Goal: Task Accomplishment & Management: Manage account settings

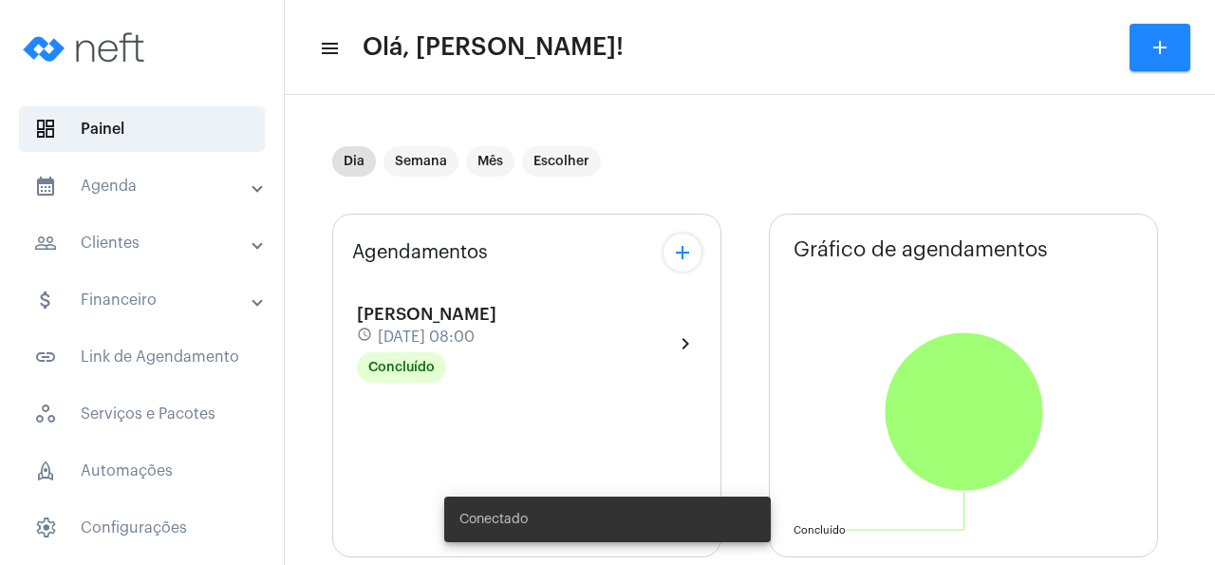
click at [164, 249] on mat-panel-title "people_outline Clientes" at bounding box center [143, 243] width 219 height 23
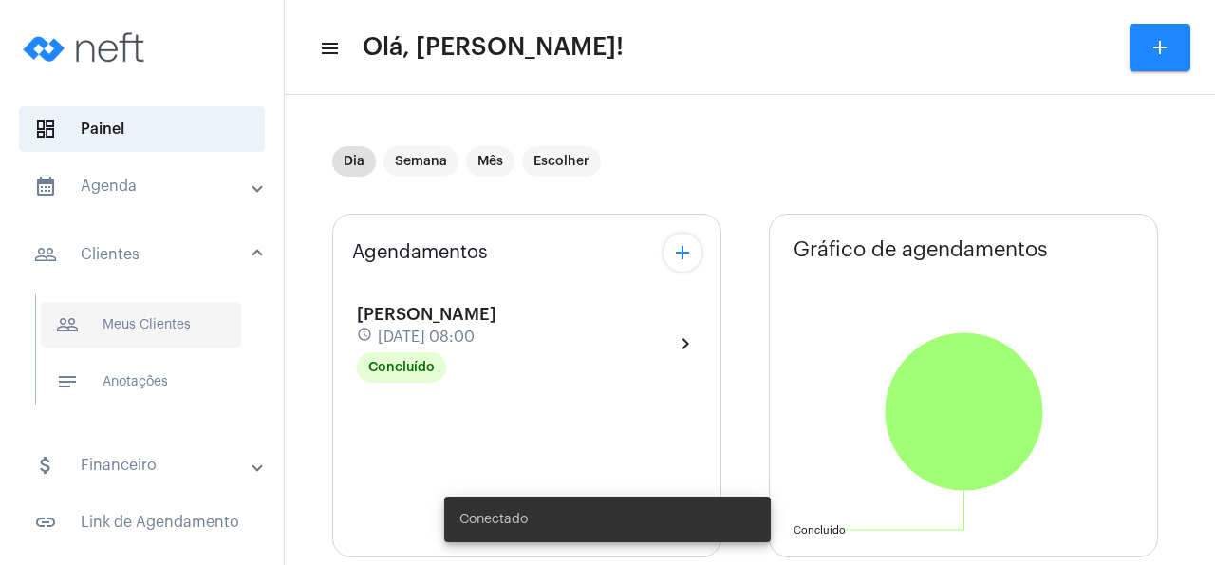
click at [153, 313] on span "people_outline Meus Clientes" at bounding box center [141, 325] width 200 height 46
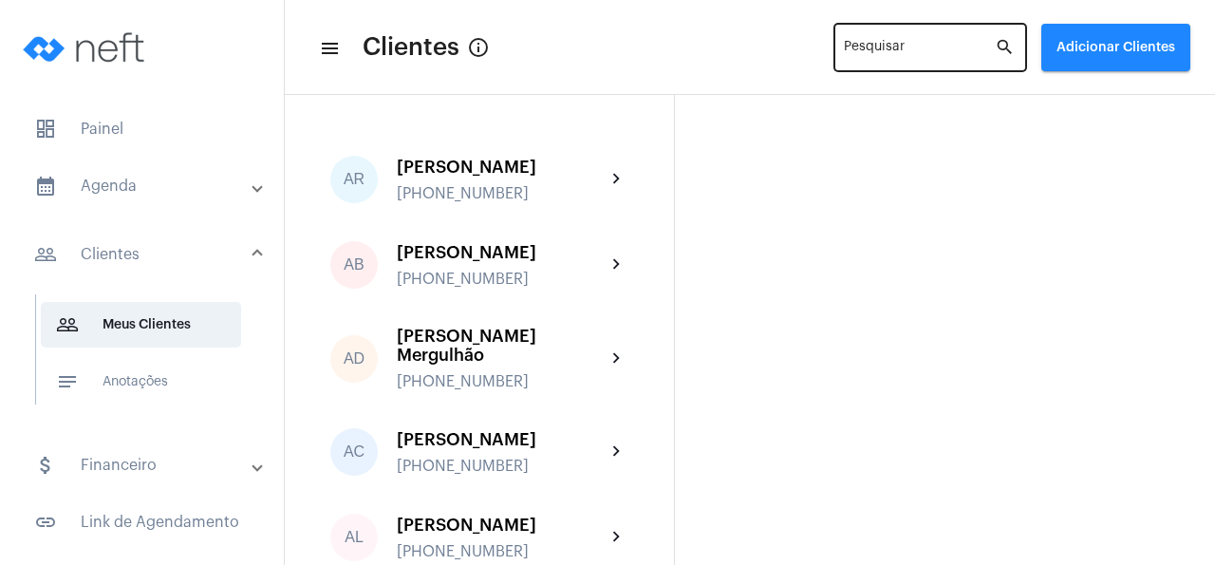
click at [865, 40] on div "Pesquisar" at bounding box center [919, 46] width 151 height 52
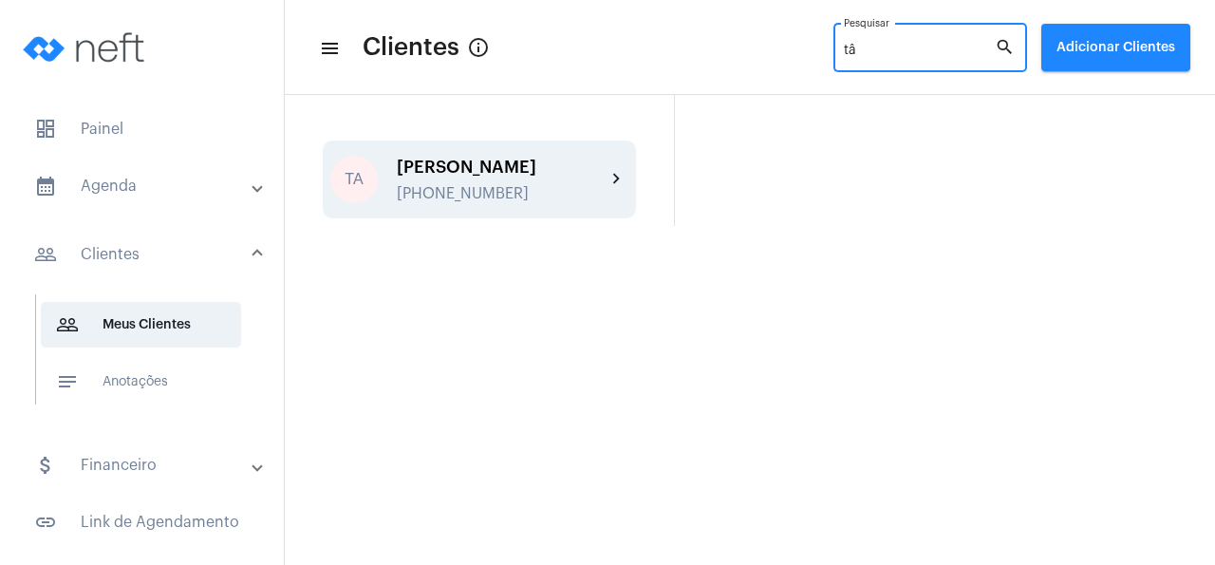
type input "tâ"
click at [504, 179] on div "[PERSON_NAME] [PHONE_NUMBER]" at bounding box center [501, 180] width 209 height 45
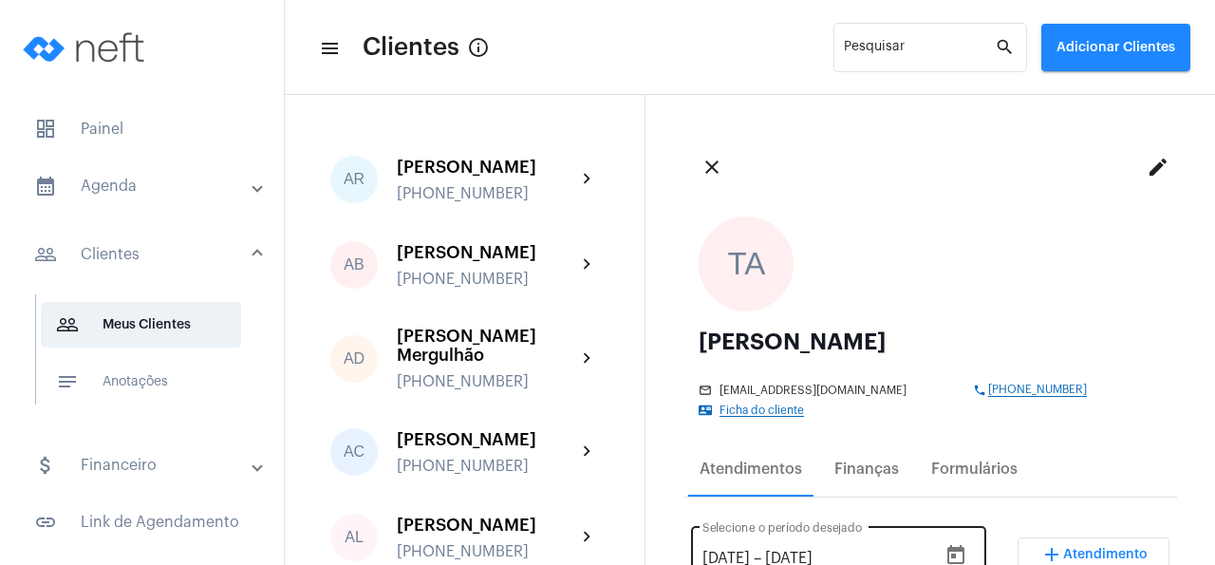
scroll to position [182, 0]
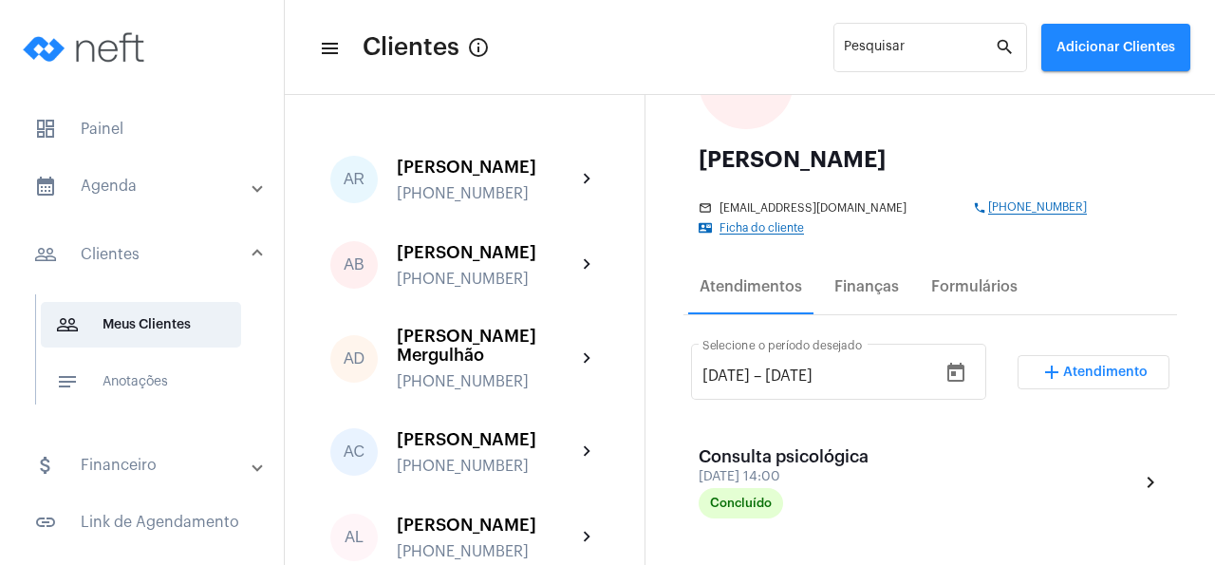
click at [1095, 365] on span "Atendimento" at bounding box center [1105, 371] width 84 height 13
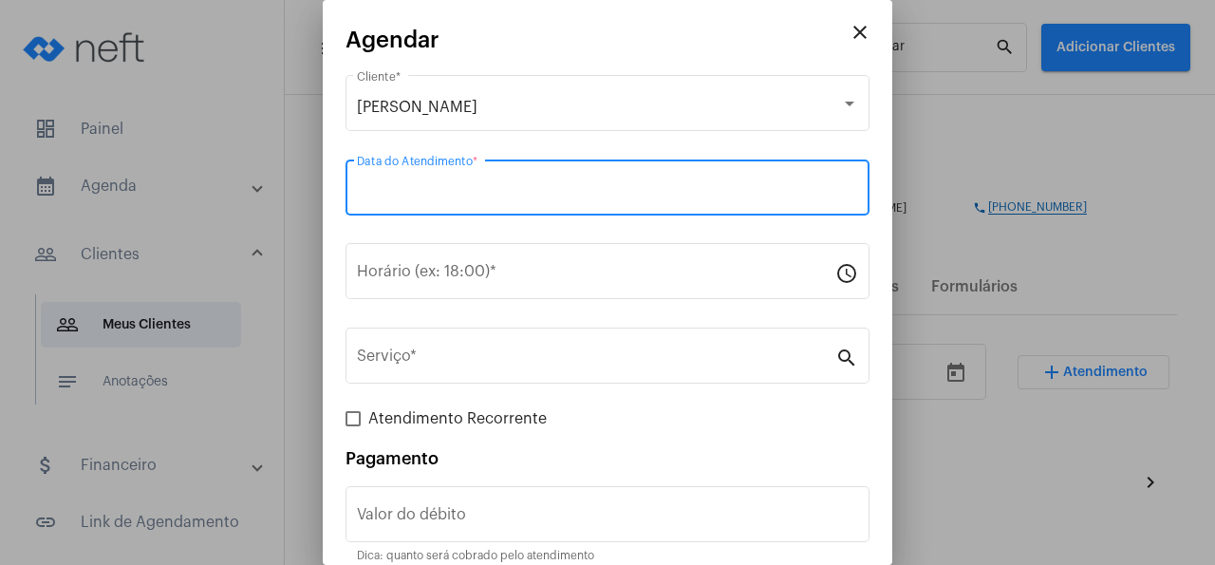
click at [422, 184] on input "Data do Atendimento *" at bounding box center [607, 191] width 501 height 17
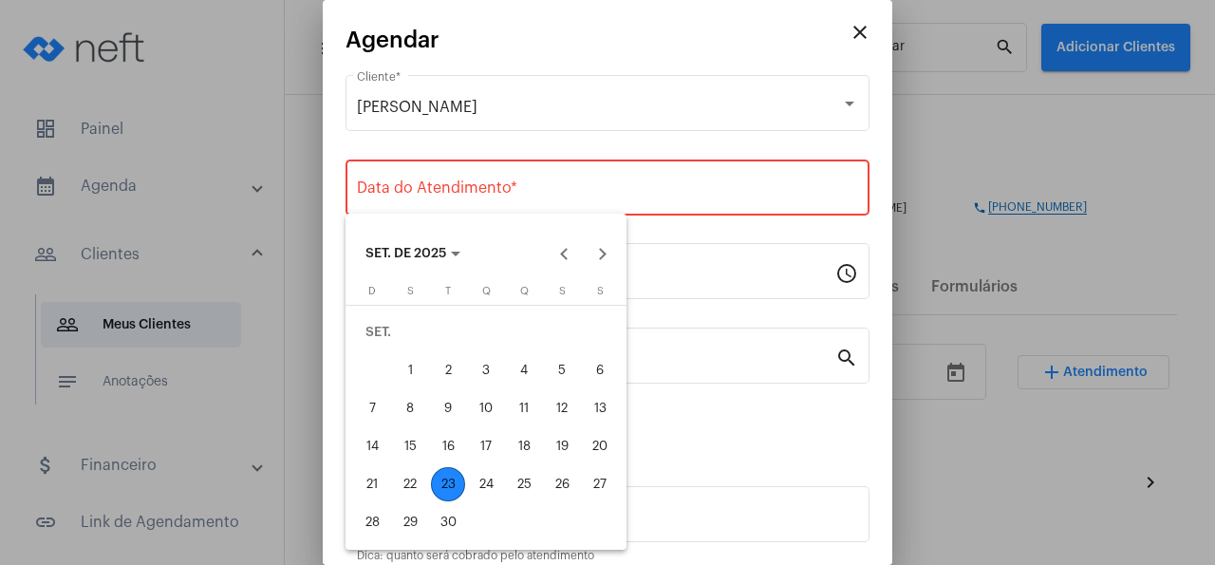
click at [443, 485] on div "23" at bounding box center [448, 484] width 34 height 34
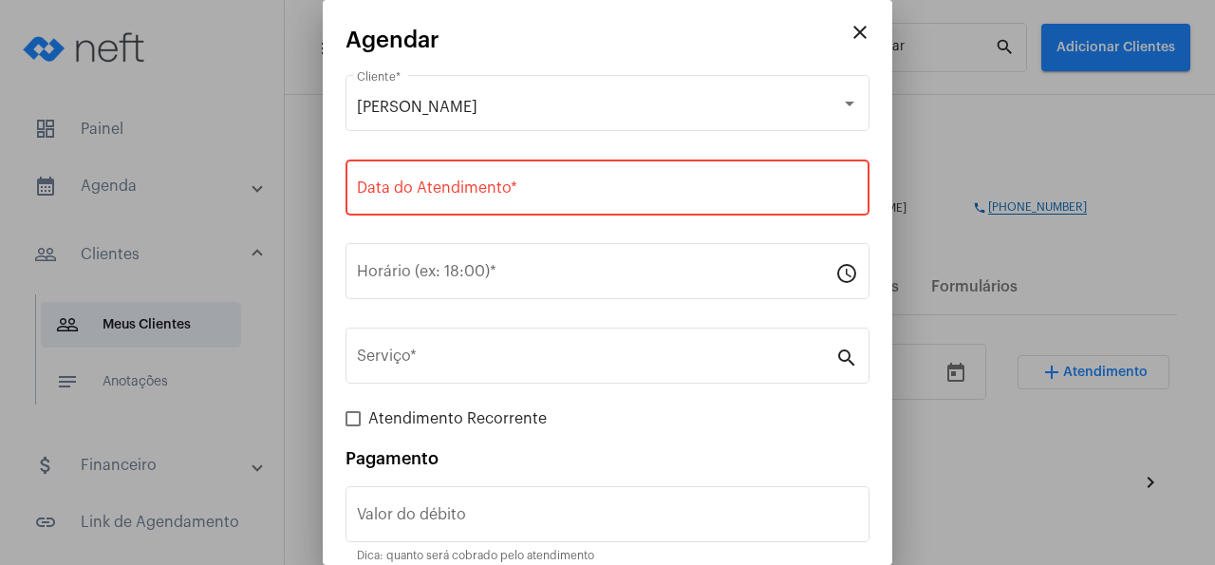
type input "[DATE]"
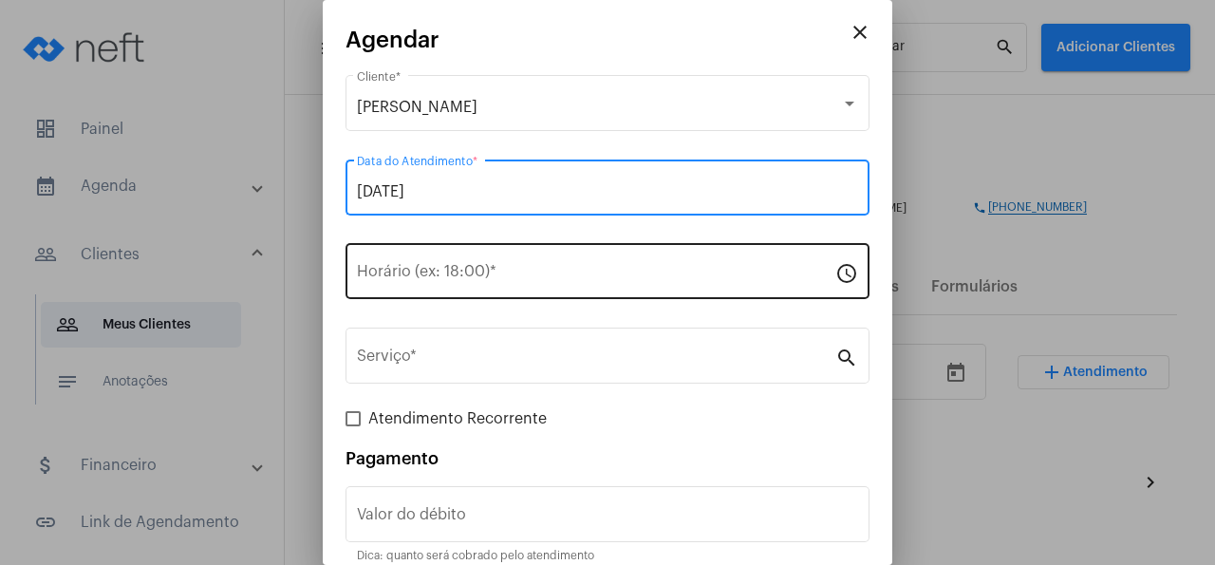
click at [440, 268] on div "Horário (ex: 18:00) *" at bounding box center [596, 269] width 478 height 60
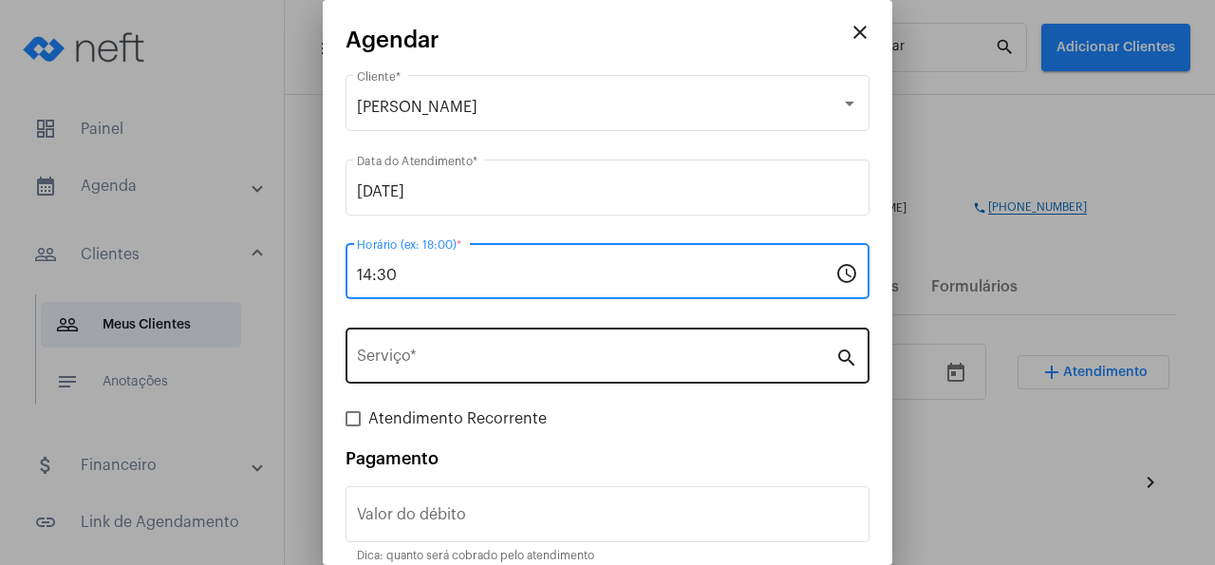
type input "14:30"
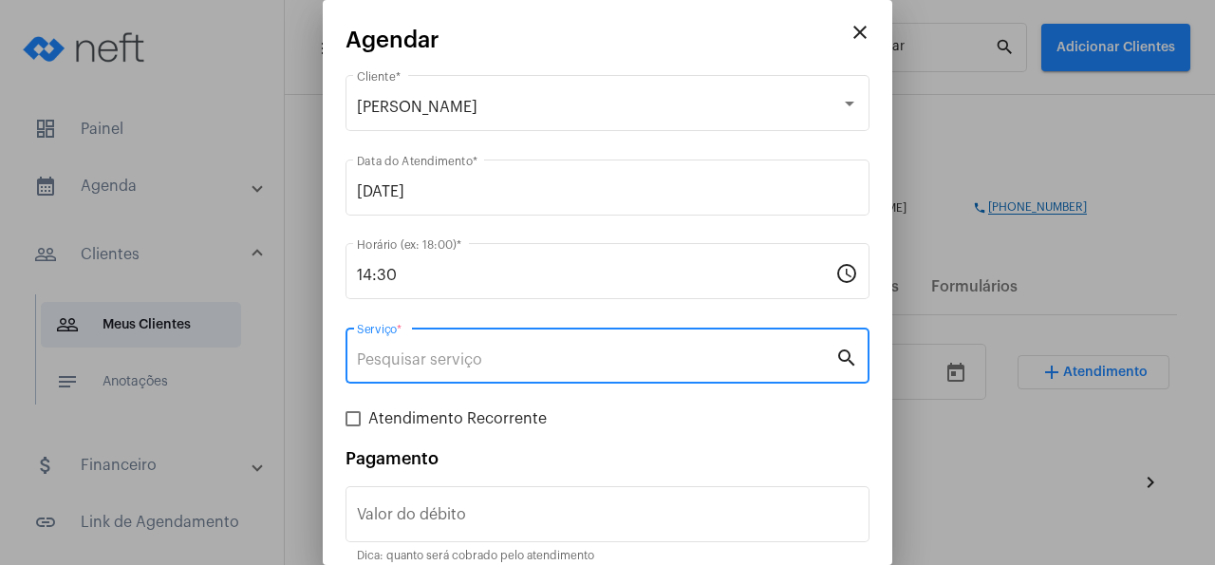
click at [407, 365] on input "Serviço *" at bounding box center [596, 359] width 478 height 17
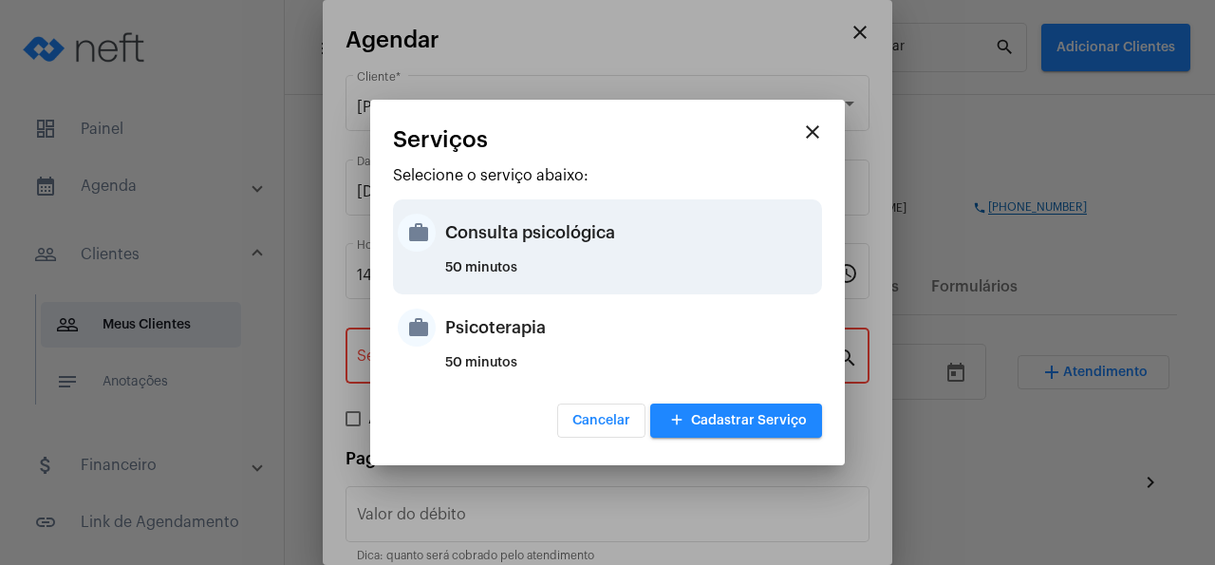
click at [561, 248] on div "Consulta psicológica" at bounding box center [631, 232] width 372 height 57
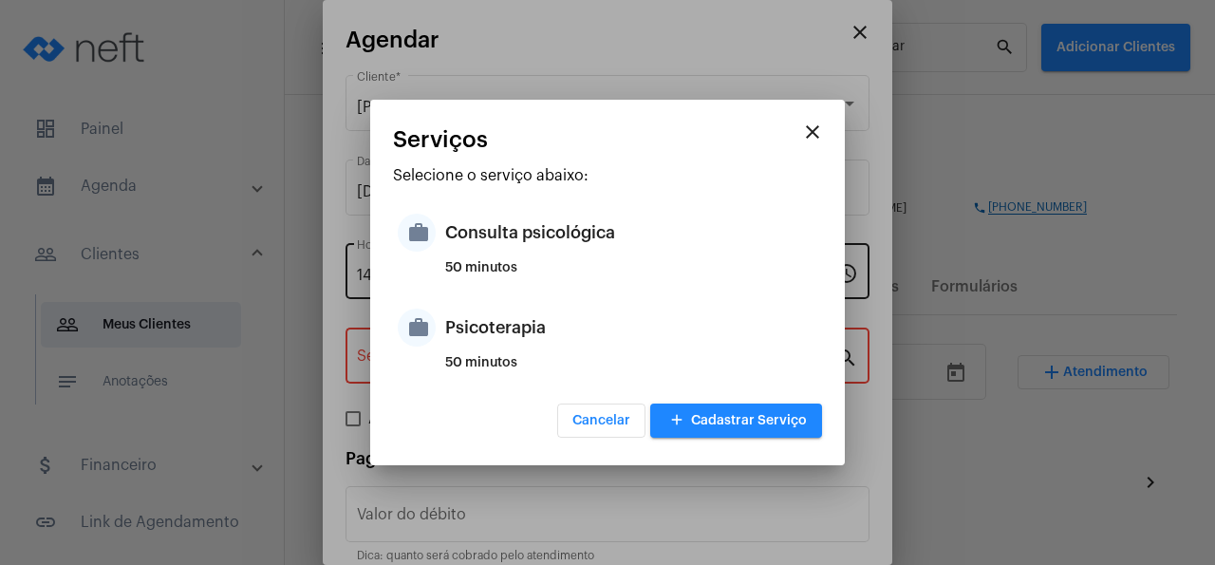
type input "Consulta psicológica"
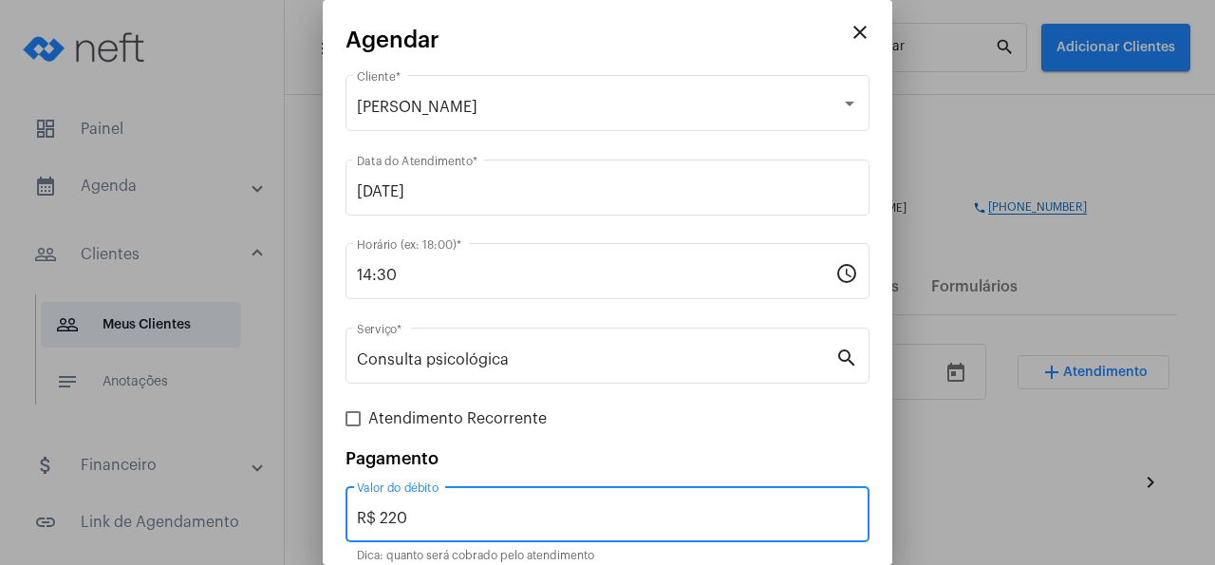
drag, startPoint x: 453, startPoint y: 522, endPoint x: 332, endPoint y: 538, distance: 121.6
click at [357, 527] on input "R$ 220" at bounding box center [607, 518] width 501 height 17
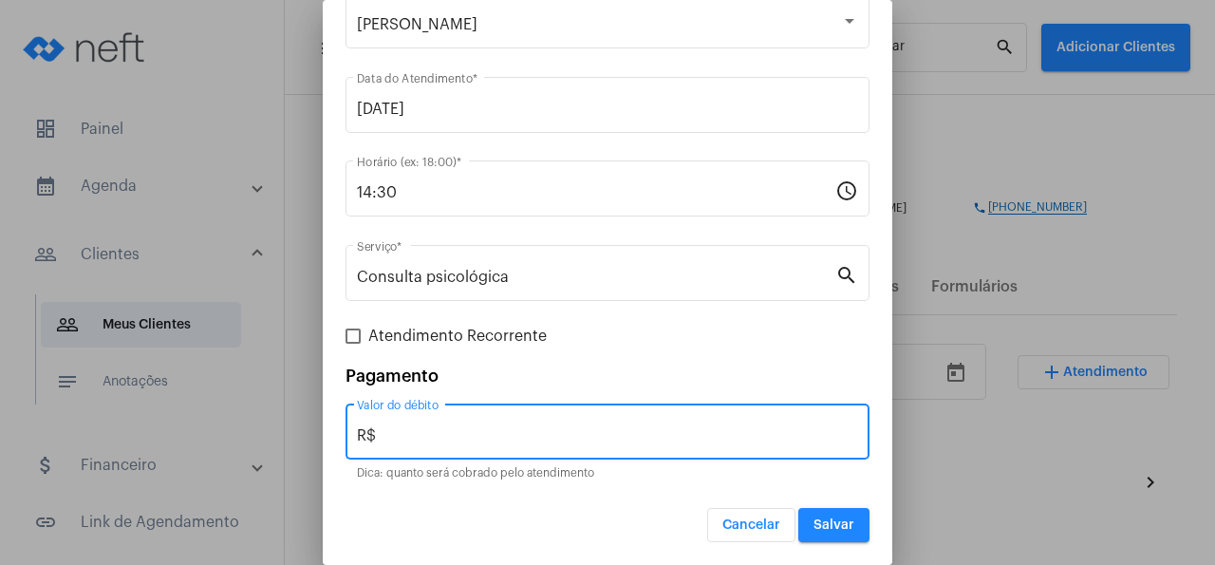
type input "R$"
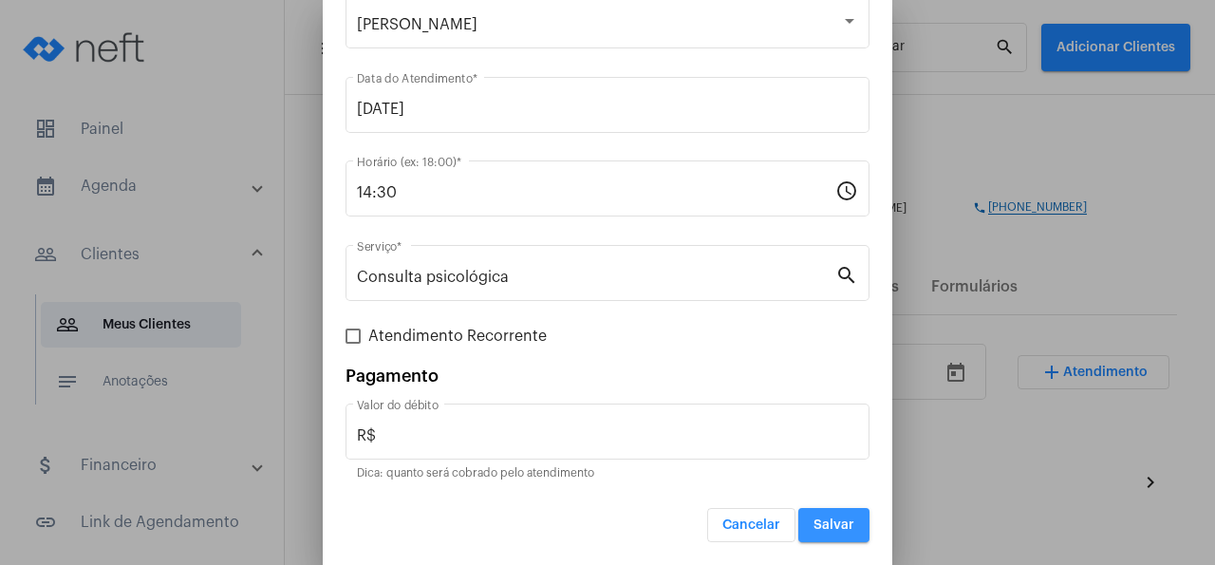
click at [838, 531] on span "Salvar" at bounding box center [833, 524] width 41 height 13
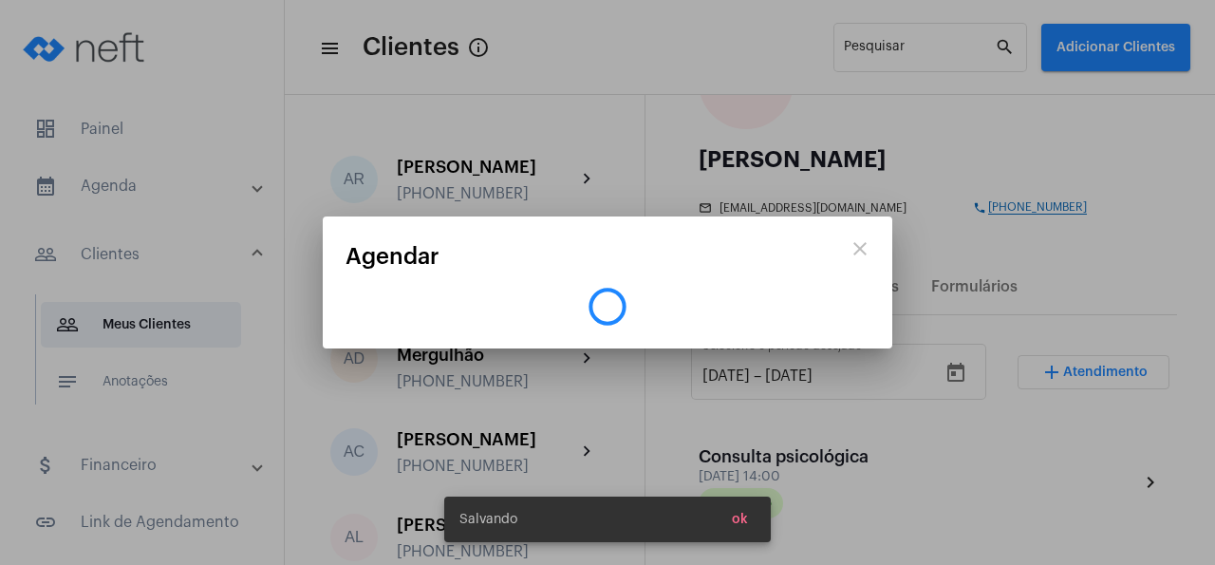
scroll to position [0, 0]
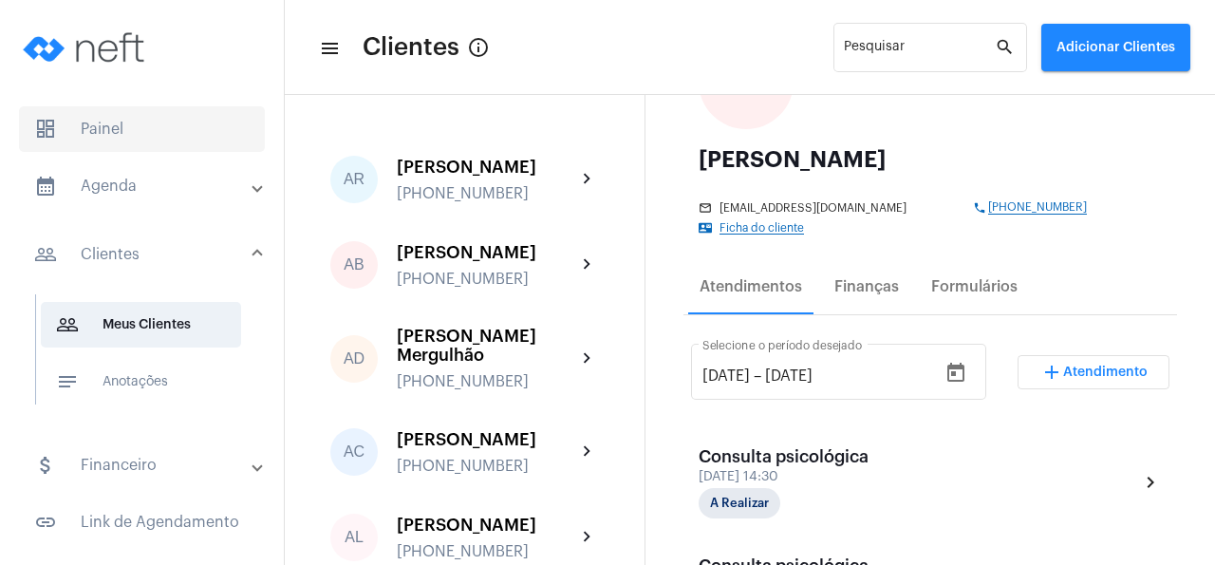
click at [118, 118] on span "dashboard Painel" at bounding box center [142, 129] width 246 height 46
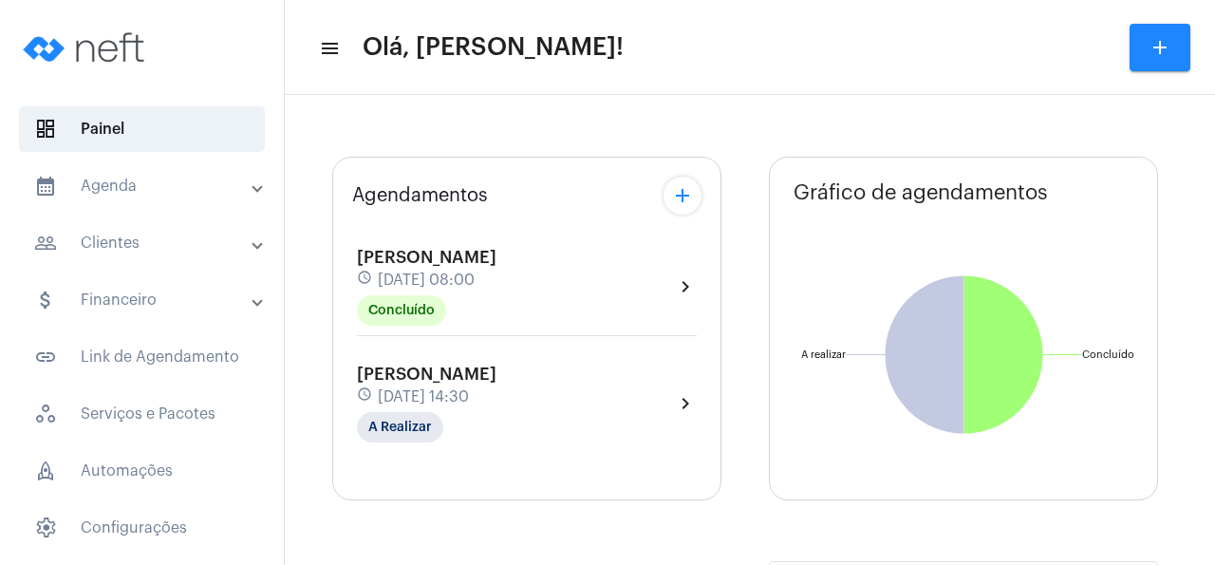
type input "[URL][DOMAIN_NAME]"
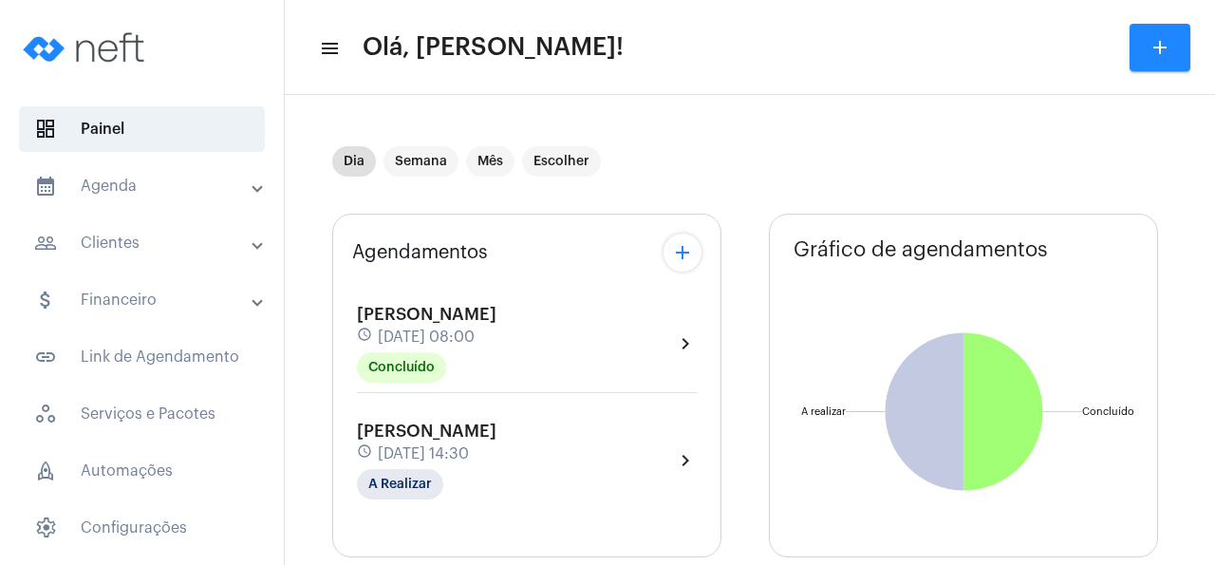
click at [616, 451] on div "[PERSON_NAME] schedule [DATE] 14:30 A Realizar chevron_right" at bounding box center [527, 460] width 340 height 78
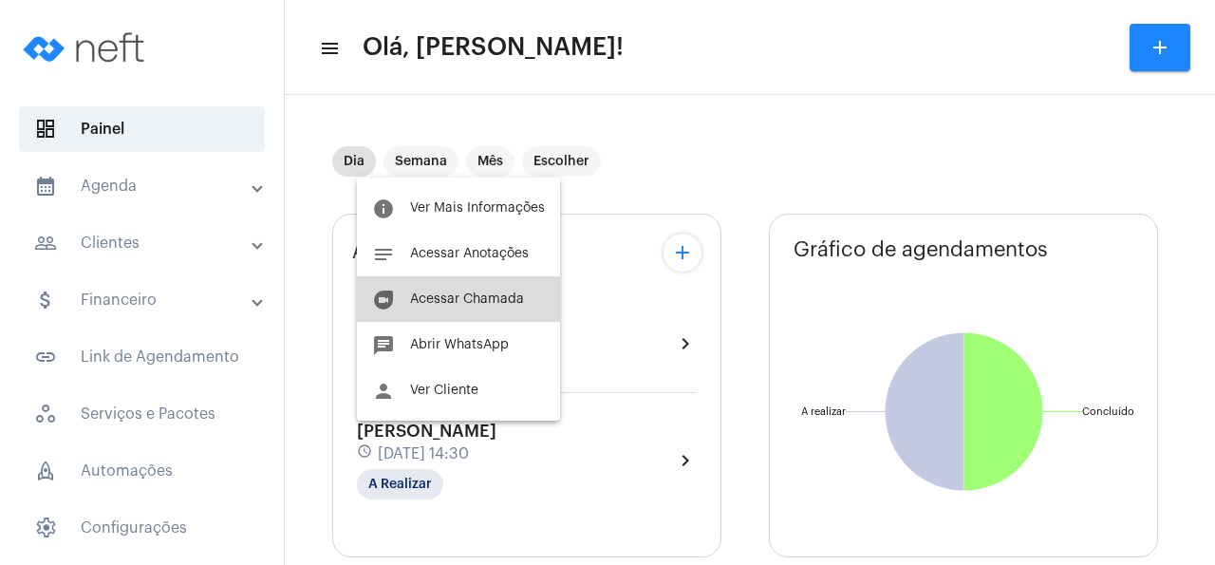
click at [516, 310] on button "duo [PERSON_NAME]" at bounding box center [458, 299] width 203 height 46
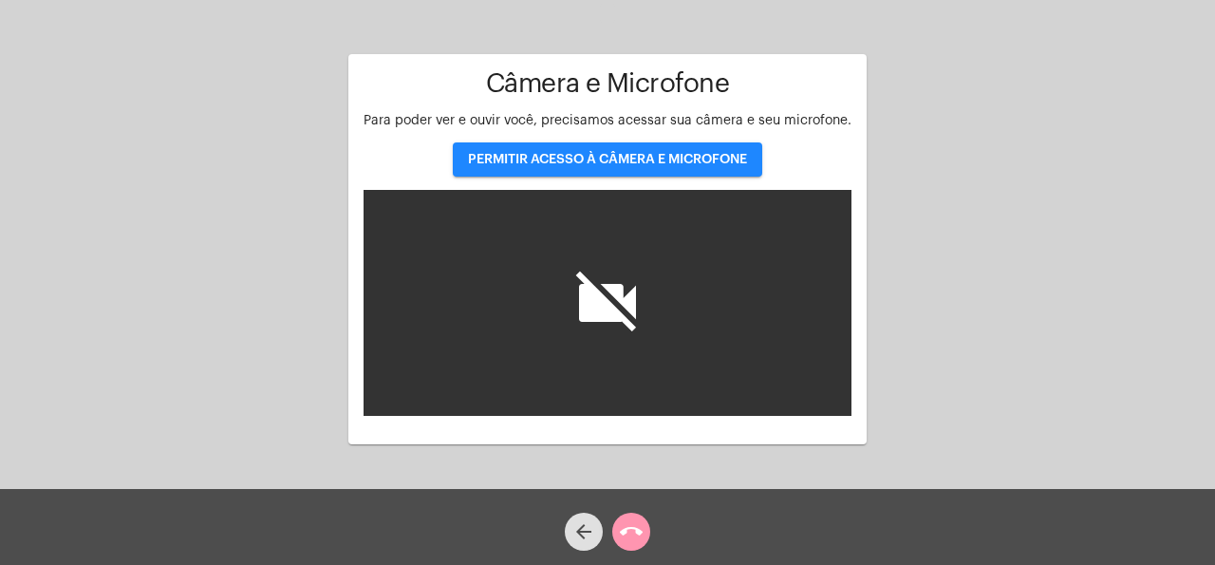
click at [712, 172] on button "PERMITIR ACESSO À CÂMERA E MICROFONE" at bounding box center [607, 159] width 309 height 34
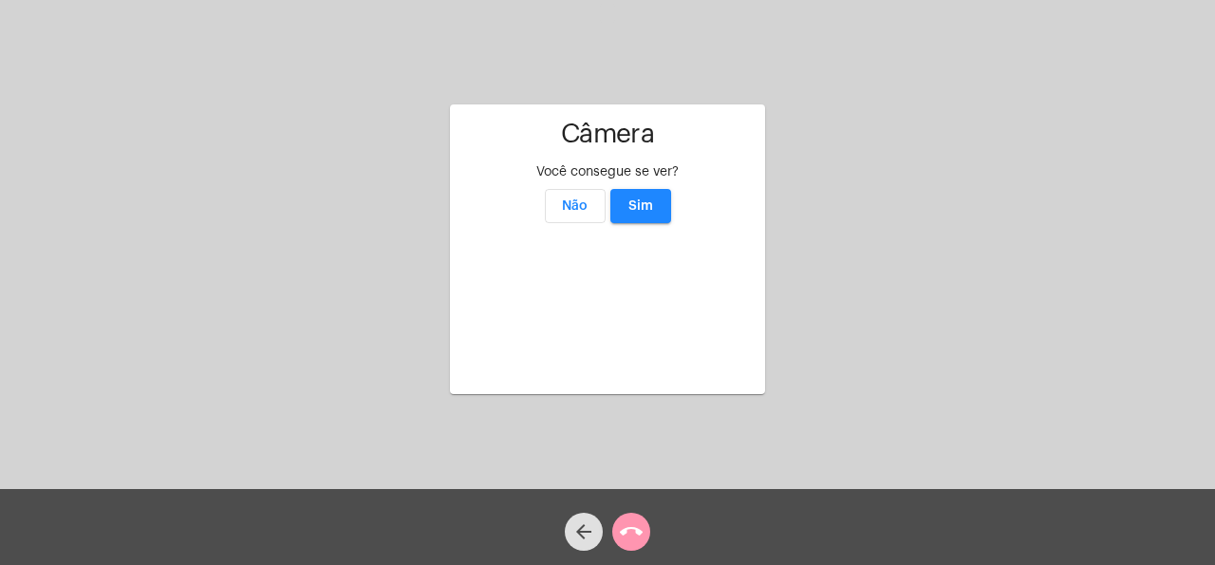
click at [660, 189] on button "Sim" at bounding box center [640, 206] width 61 height 34
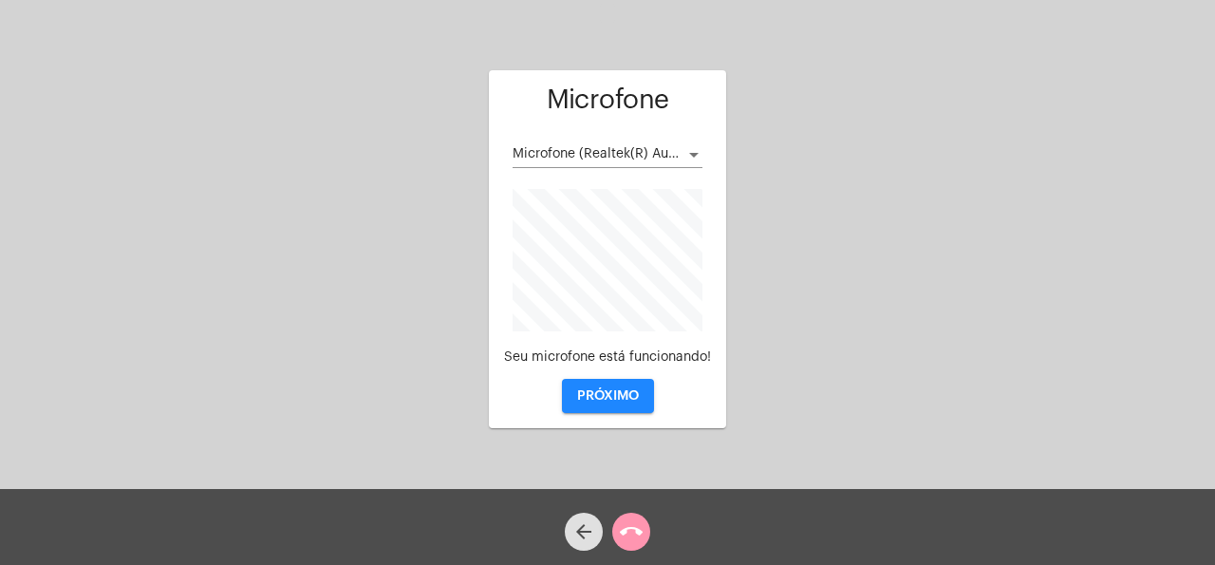
click at [614, 401] on span "PRÓXIMO" at bounding box center [608, 395] width 62 height 13
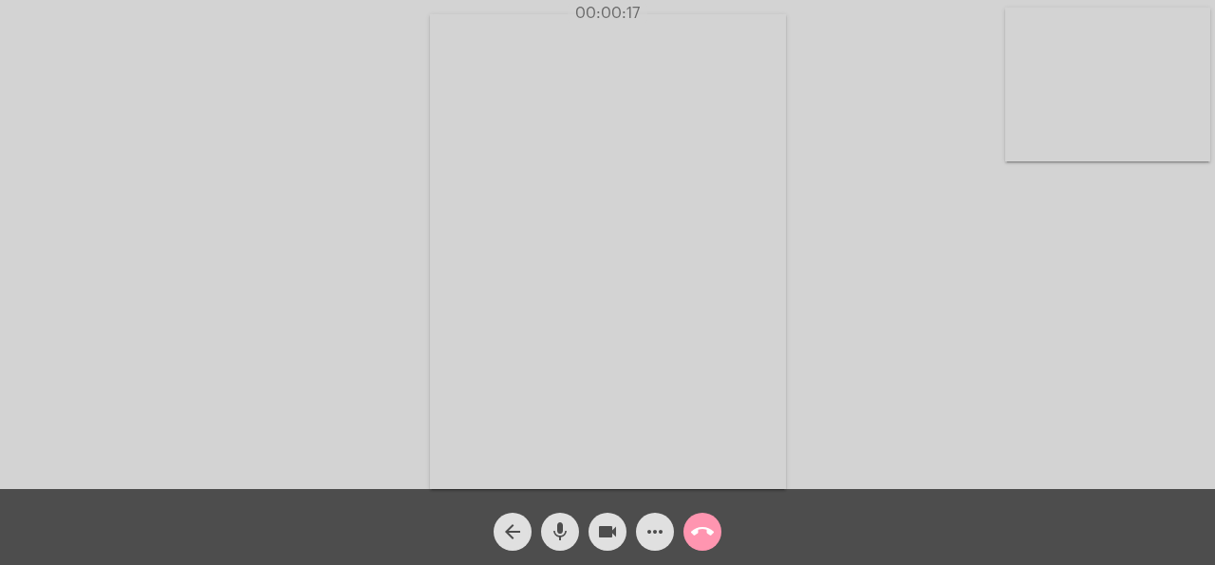
click at [1011, 205] on div "Acessando Câmera e Microfone..." at bounding box center [607, 249] width 1211 height 489
click at [1146, 195] on div "Acessando Câmera e Microfone..." at bounding box center [607, 249] width 1211 height 489
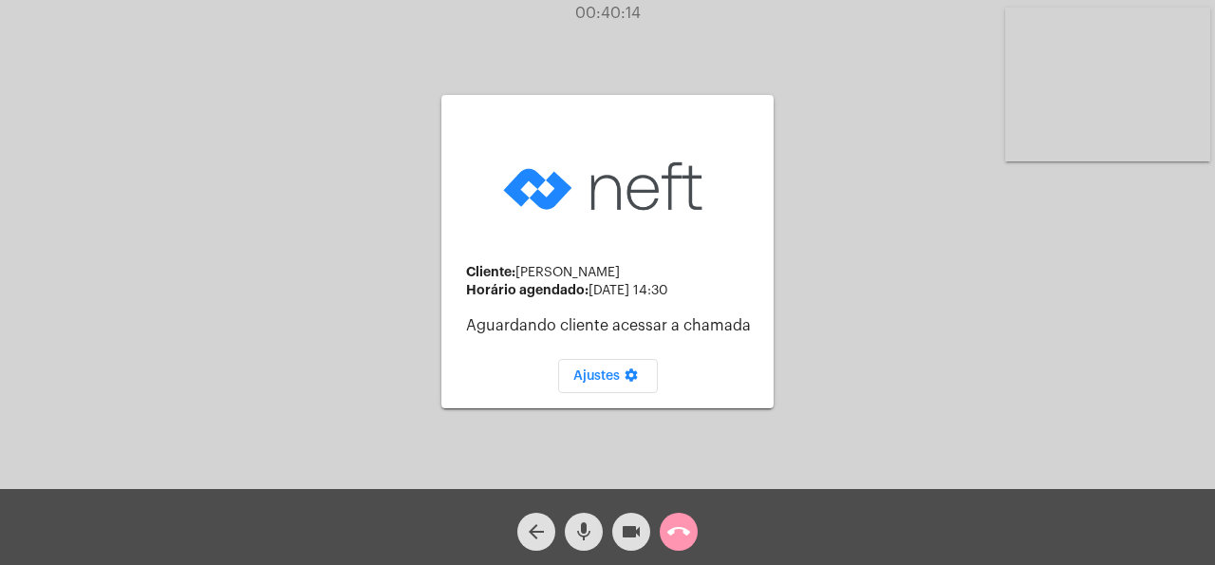
click at [1074, 83] on video at bounding box center [1107, 85] width 205 height 154
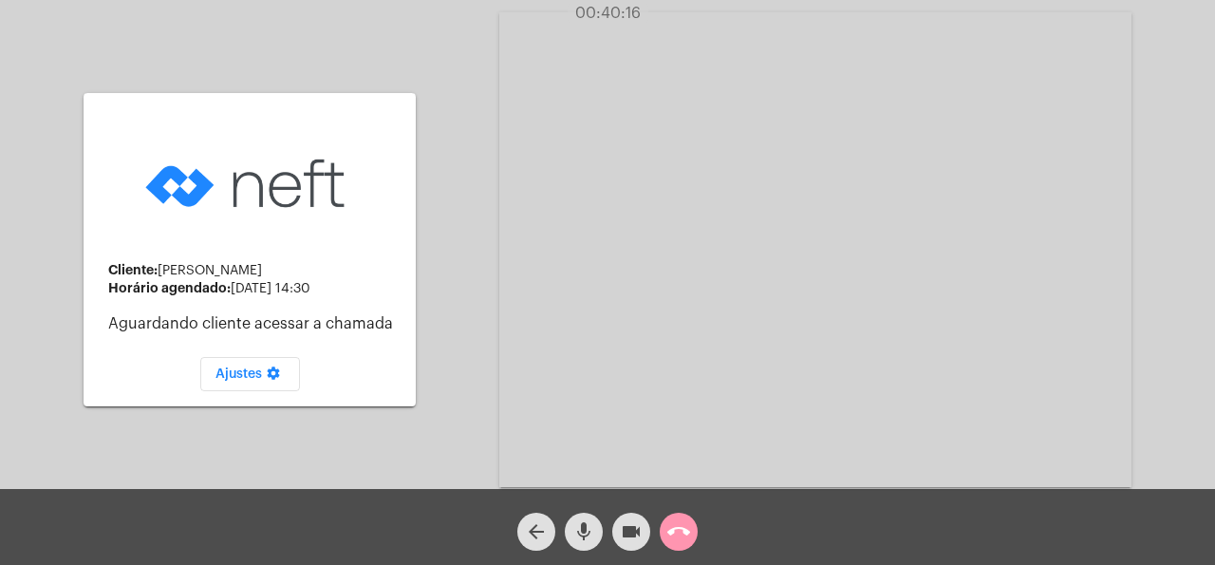
click at [340, 202] on img at bounding box center [249, 183] width 218 height 109
click at [534, 533] on mat-icon "arrow_back" at bounding box center [536, 531] width 23 height 23
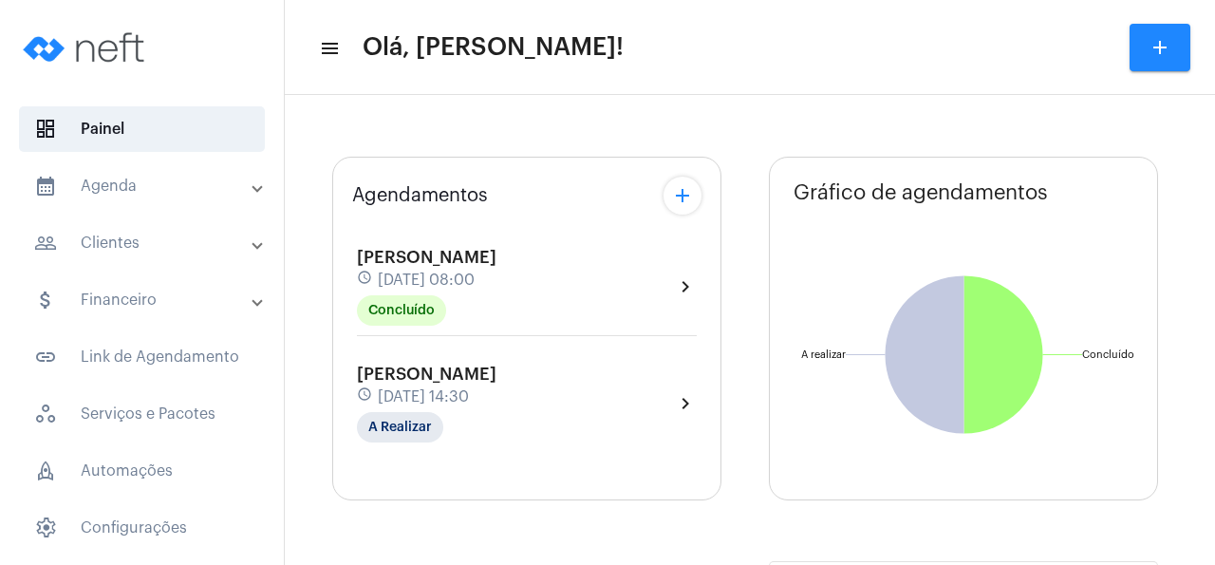
type input "[URL][DOMAIN_NAME]"
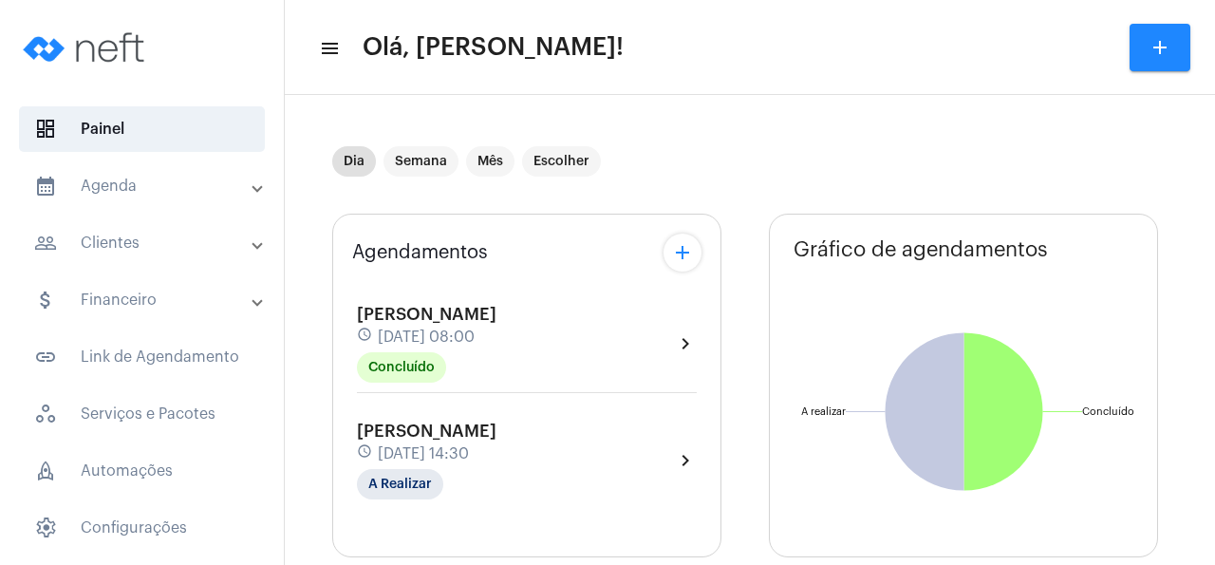
click at [469, 457] on span "[DATE] 14:30" at bounding box center [423, 453] width 91 height 17
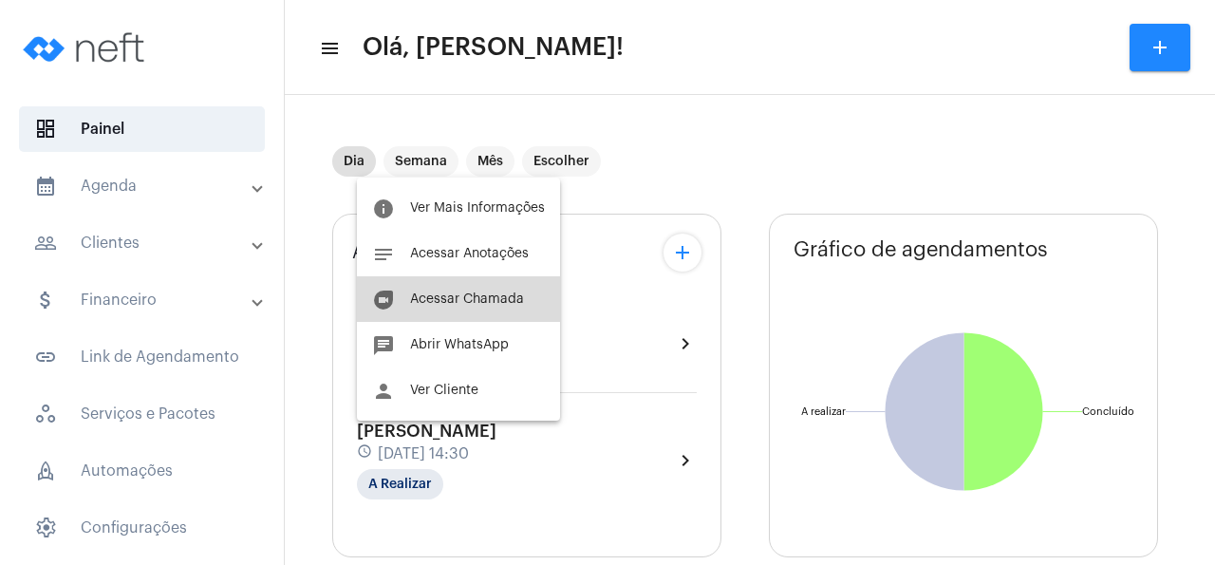
click at [515, 288] on button "duo [PERSON_NAME]" at bounding box center [458, 299] width 203 height 46
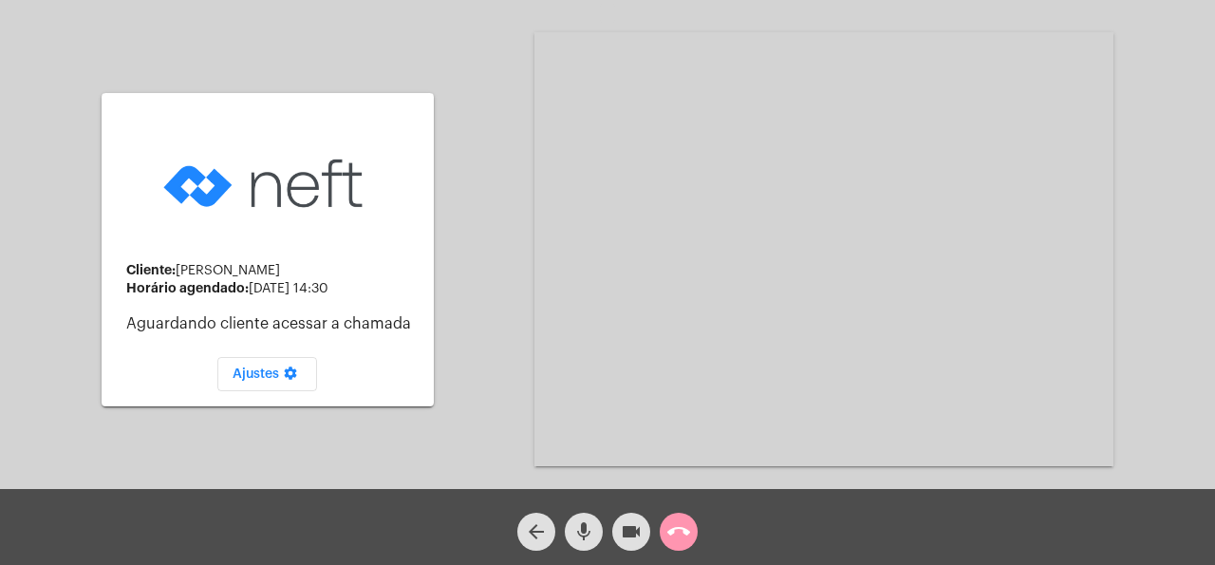
click at [310, 269] on div "Cliente: [PERSON_NAME]" at bounding box center [272, 270] width 292 height 15
click at [536, 530] on mat-icon "arrow_back" at bounding box center [536, 531] width 23 height 23
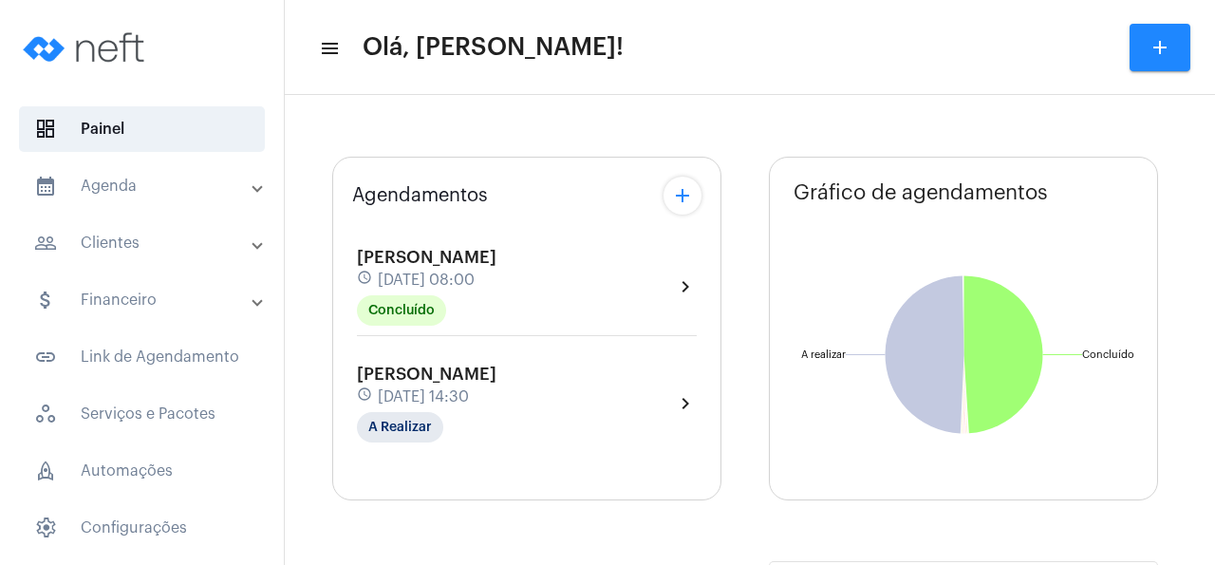
type input "[URL][DOMAIN_NAME]"
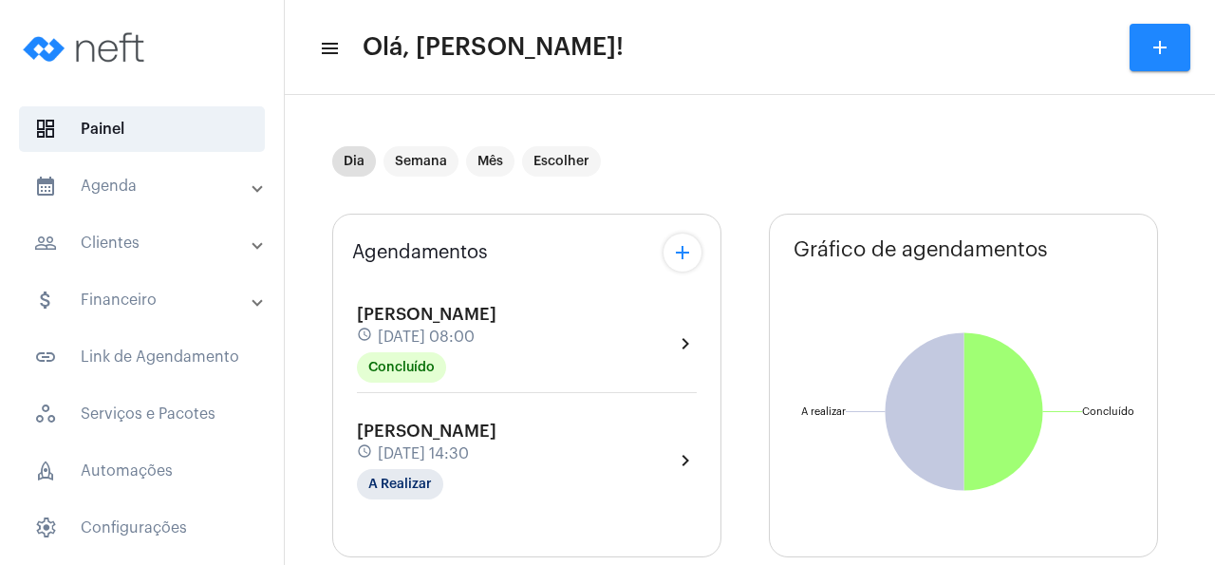
click at [552, 464] on div "[PERSON_NAME] schedule [DATE] 14:30 A Realizar chevron_right" at bounding box center [527, 460] width 340 height 78
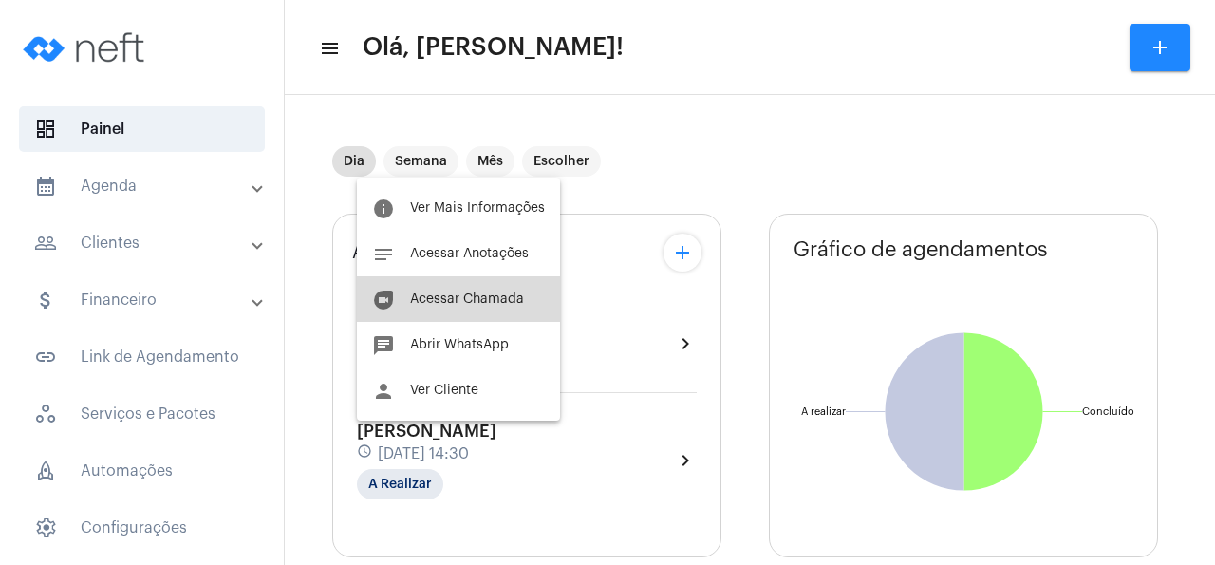
click at [493, 293] on span "Acessar Chamada" at bounding box center [467, 298] width 114 height 13
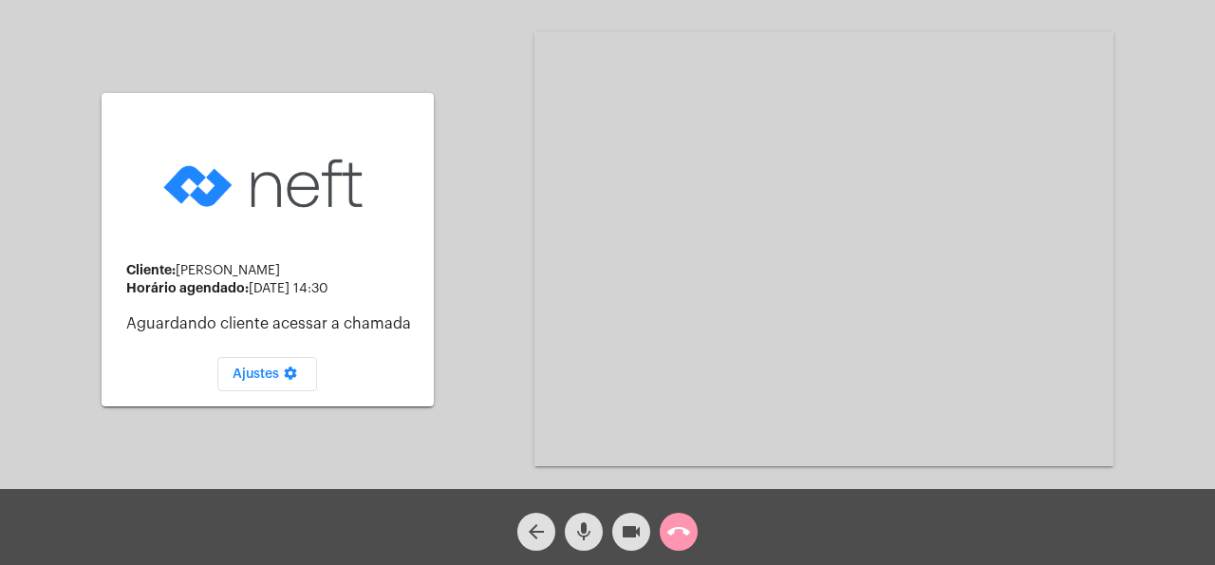
click at [678, 536] on mat-icon "call_end" at bounding box center [678, 531] width 23 height 23
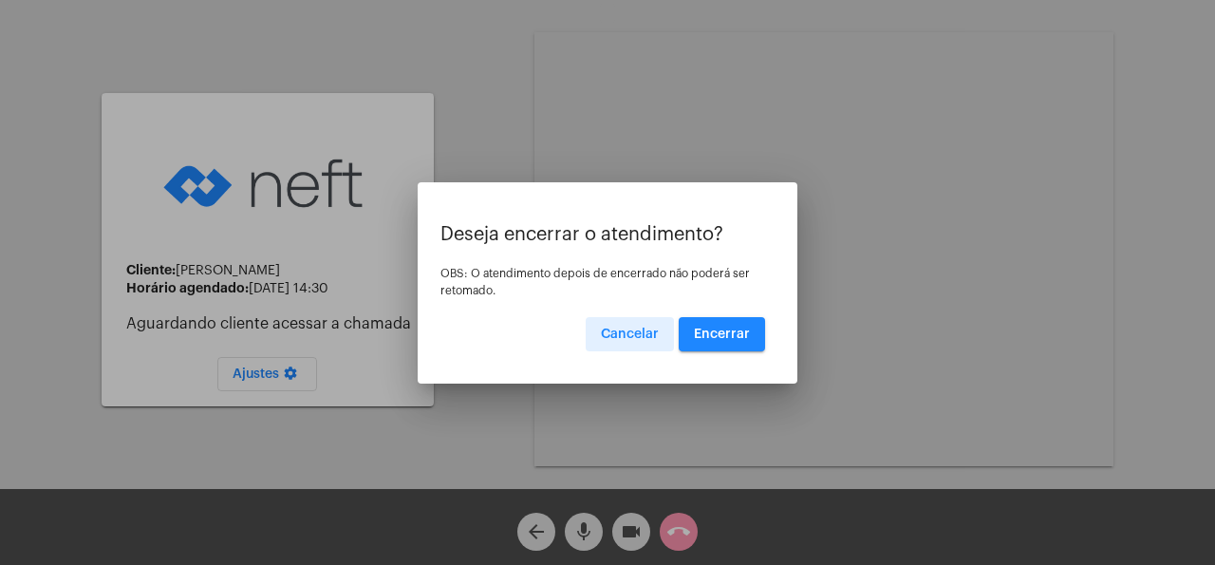
click at [732, 336] on span "Encerrar" at bounding box center [722, 333] width 56 height 13
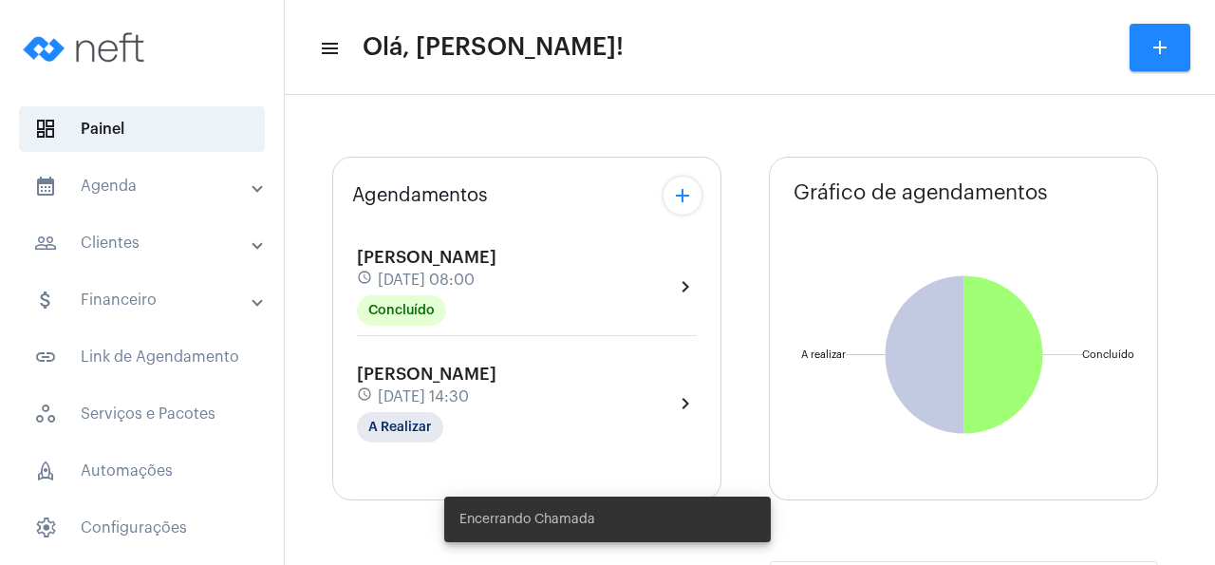
type input "[URL][DOMAIN_NAME]"
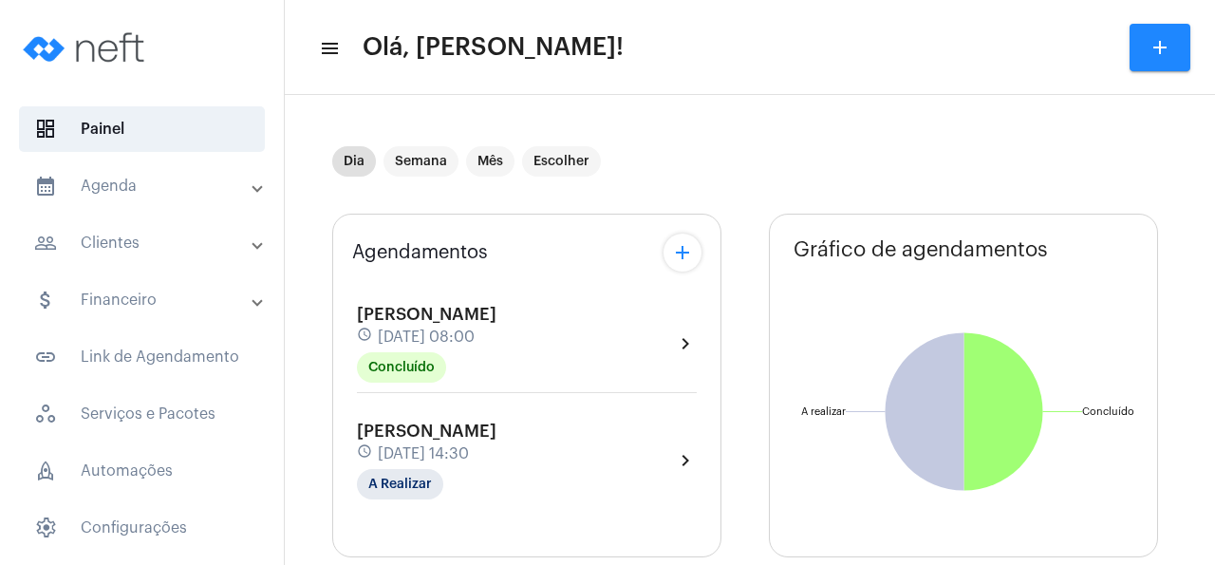
click at [496, 468] on div "[PERSON_NAME] schedule [DATE] 14:30 A Realizar" at bounding box center [427, 460] width 140 height 78
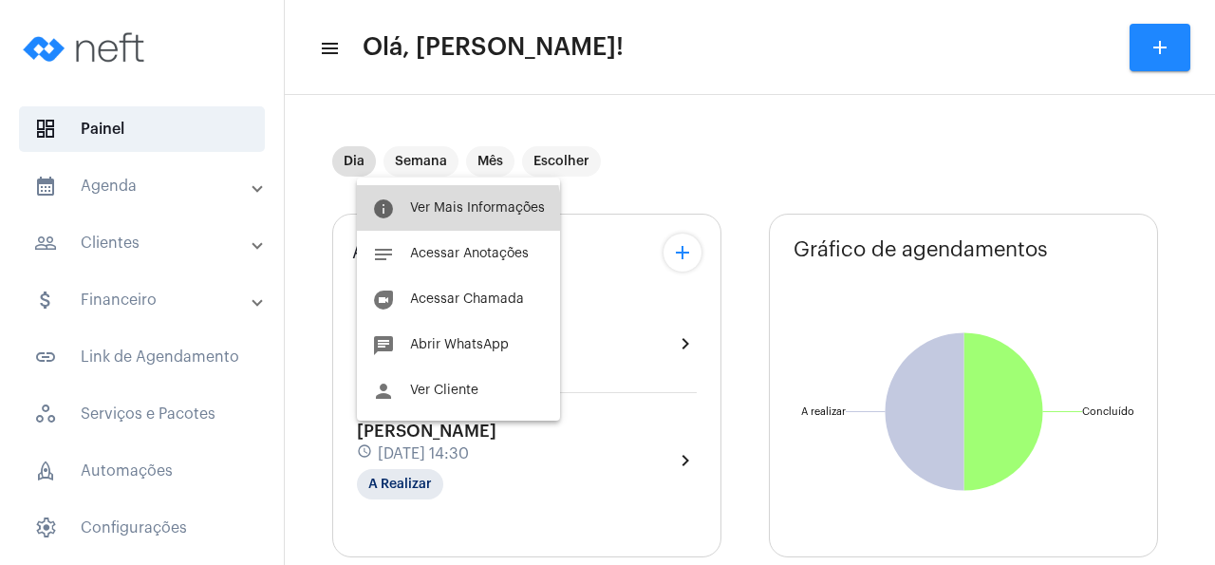
click at [455, 216] on button "info Ver Mais Informações" at bounding box center [458, 208] width 203 height 46
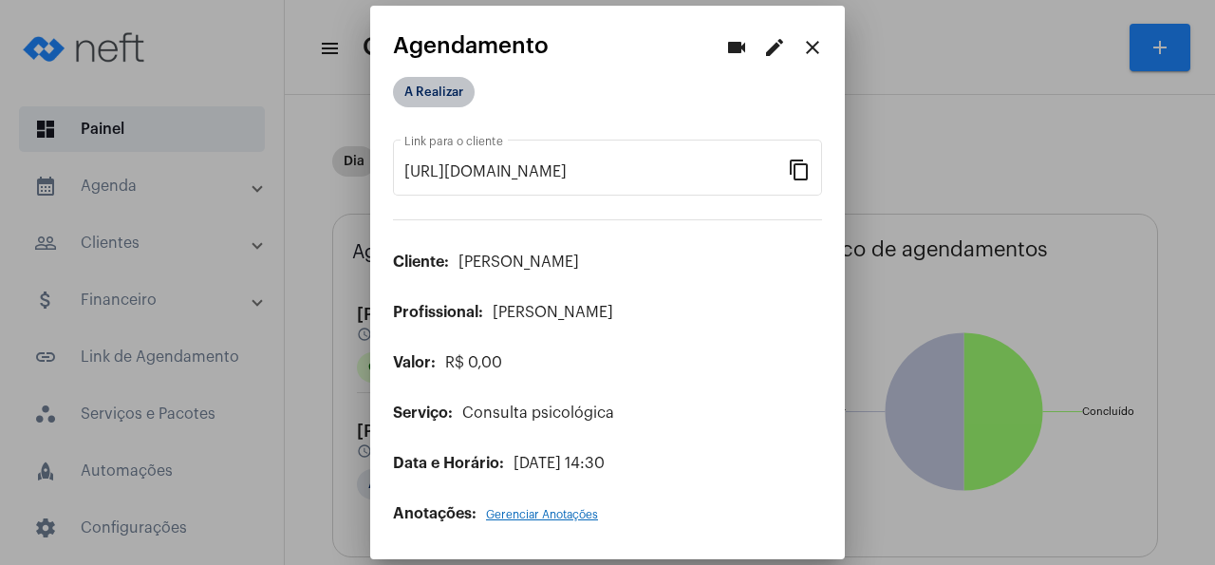
click at [458, 88] on mat-chip "A Realizar" at bounding box center [434, 92] width 82 height 30
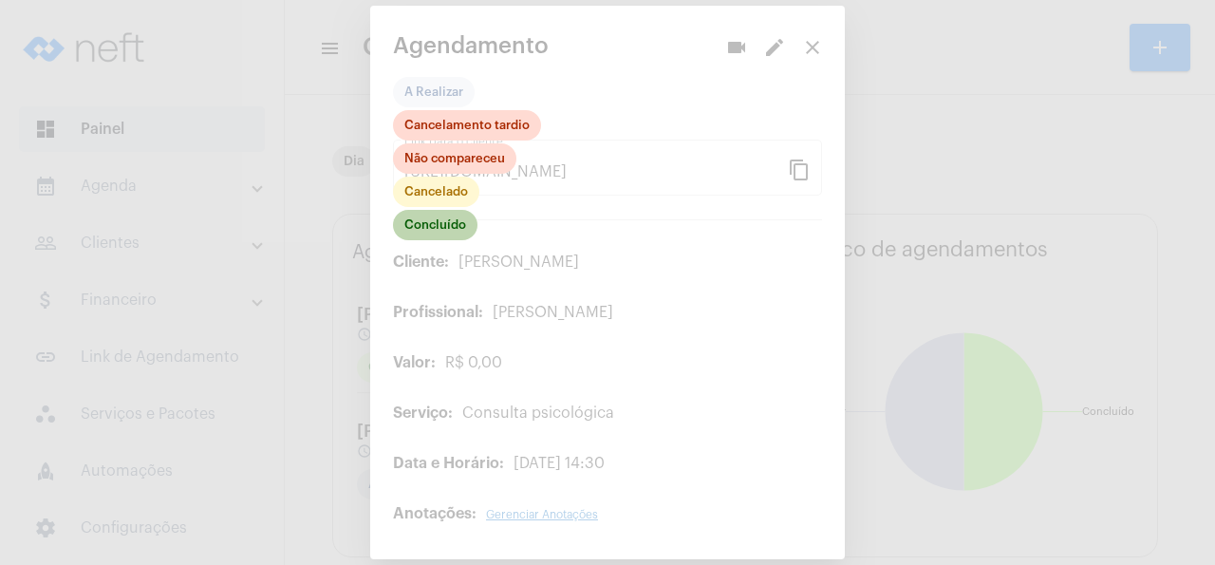
click at [448, 225] on mat-chip "Concluído" at bounding box center [435, 225] width 84 height 30
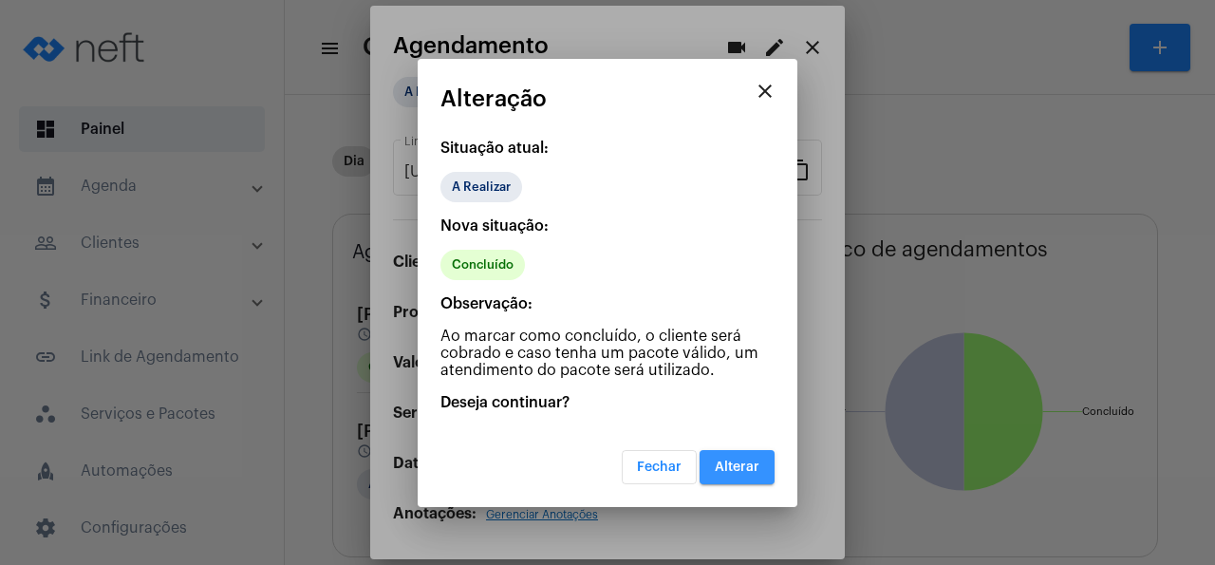
click at [746, 466] on span "Alterar" at bounding box center [737, 466] width 45 height 13
